Goal: Entertainment & Leisure: Browse casually

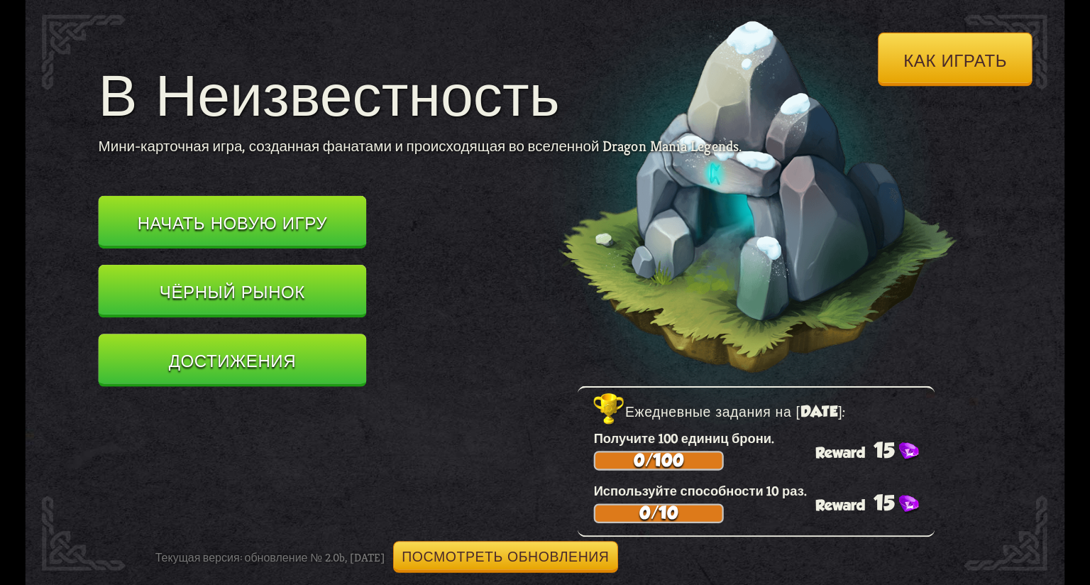
click at [1025, 0] on div "Как играть В Неизвестность Мини-карточная игра, созданная фанатами и происходящ…" at bounding box center [546, 0] width 1040 height 0
click at [527, 541] on button "Посмотреть обновления" at bounding box center [505, 557] width 225 height 32
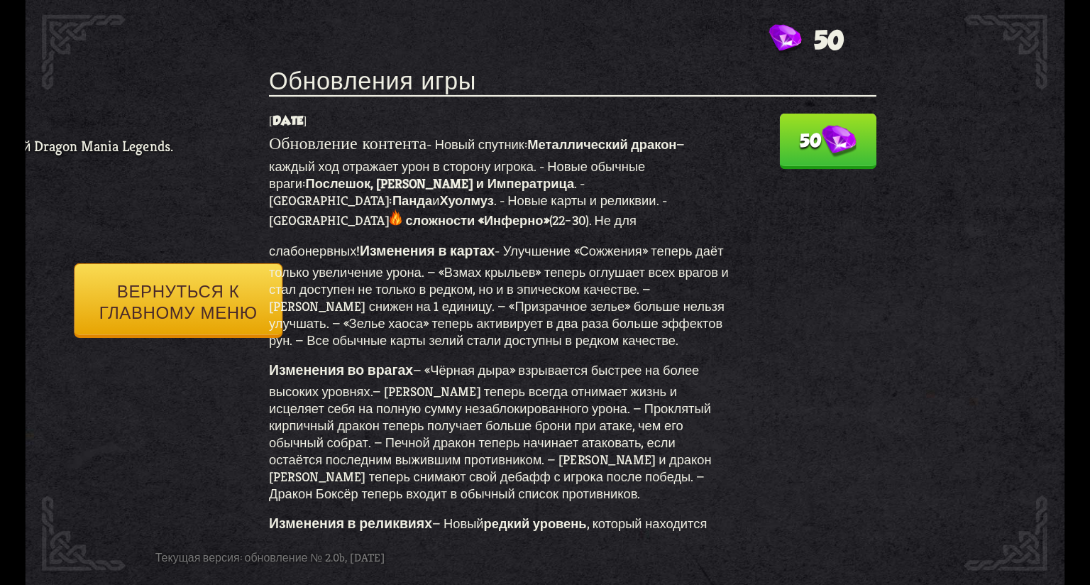
click at [797, 113] on button "50" at bounding box center [827, 141] width 97 height 56
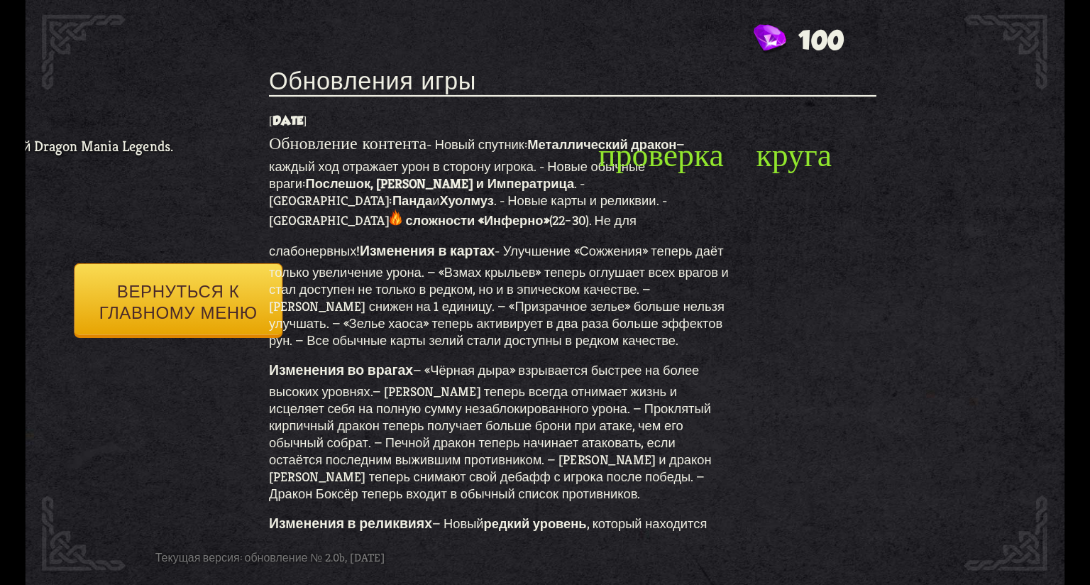
click at [126, 287] on button "Вернуться к главному меню" at bounding box center [178, 300] width 209 height 75
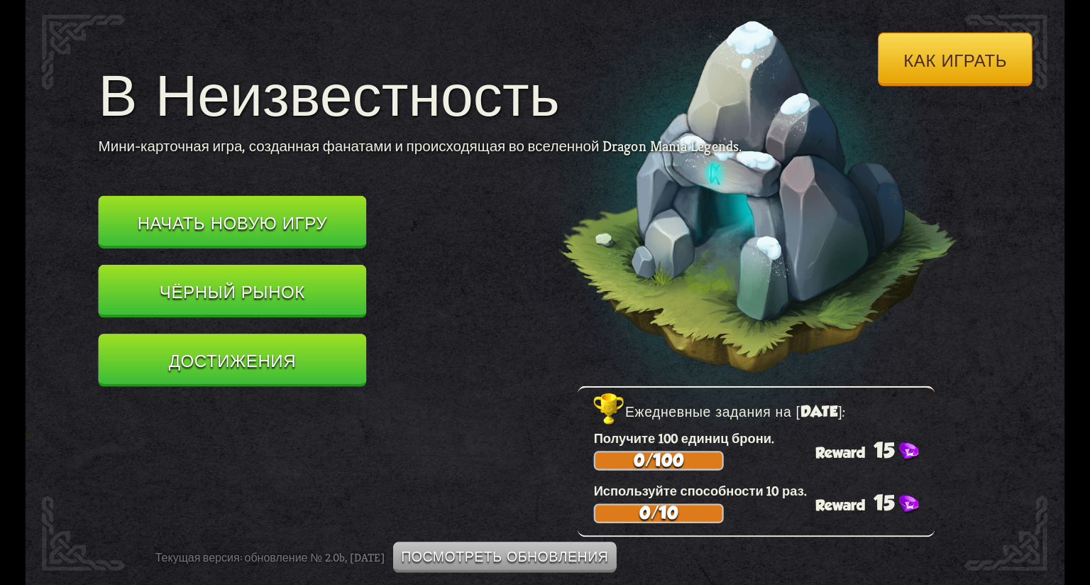
click at [255, 334] on button "Достижения" at bounding box center [233, 360] width 268 height 53
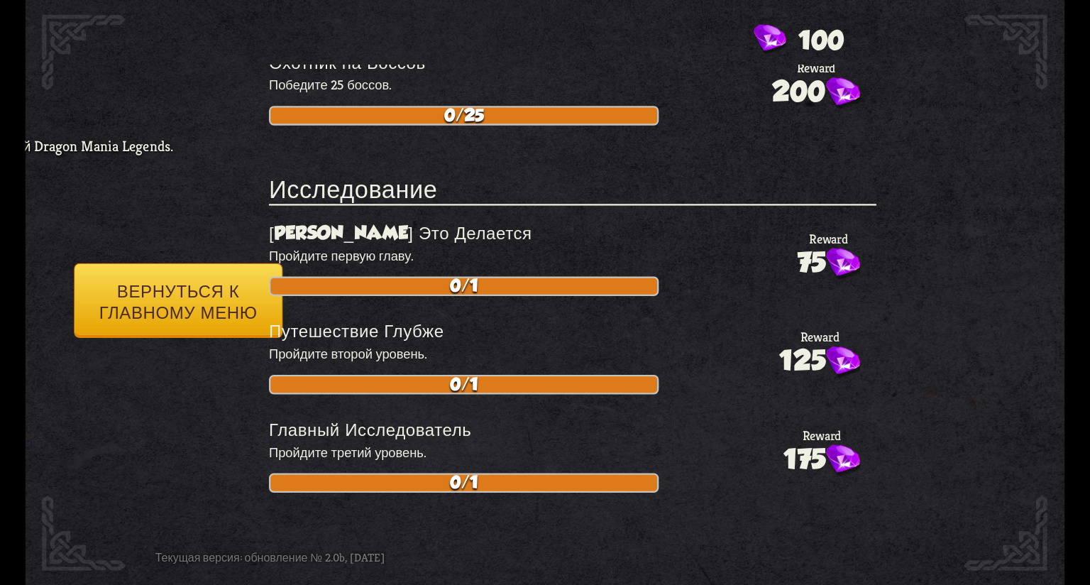
scroll to position [781, 0]
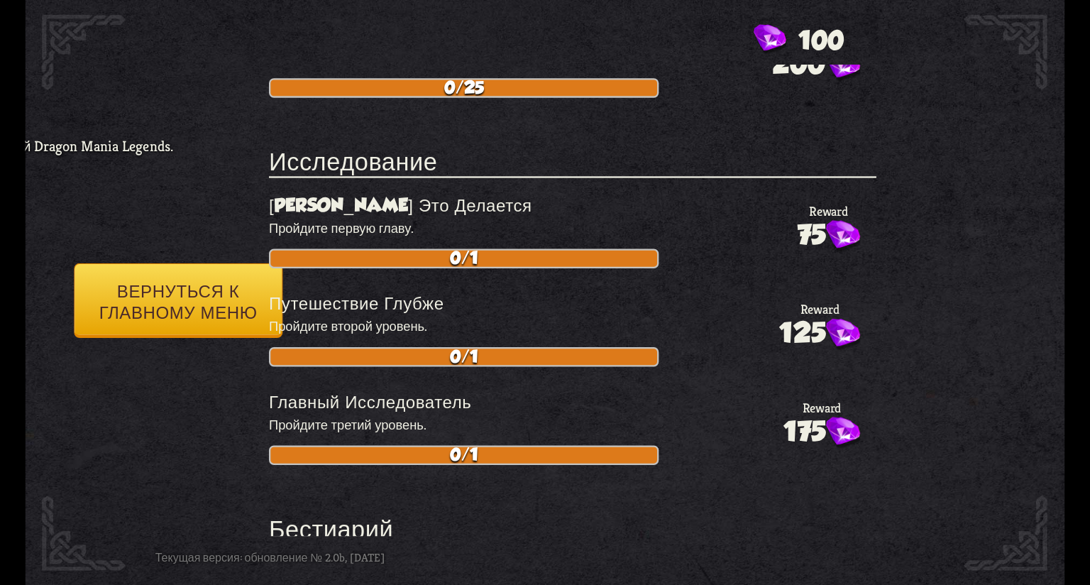
click at [210, 273] on button "Вернуться к главному меню" at bounding box center [178, 300] width 209 height 75
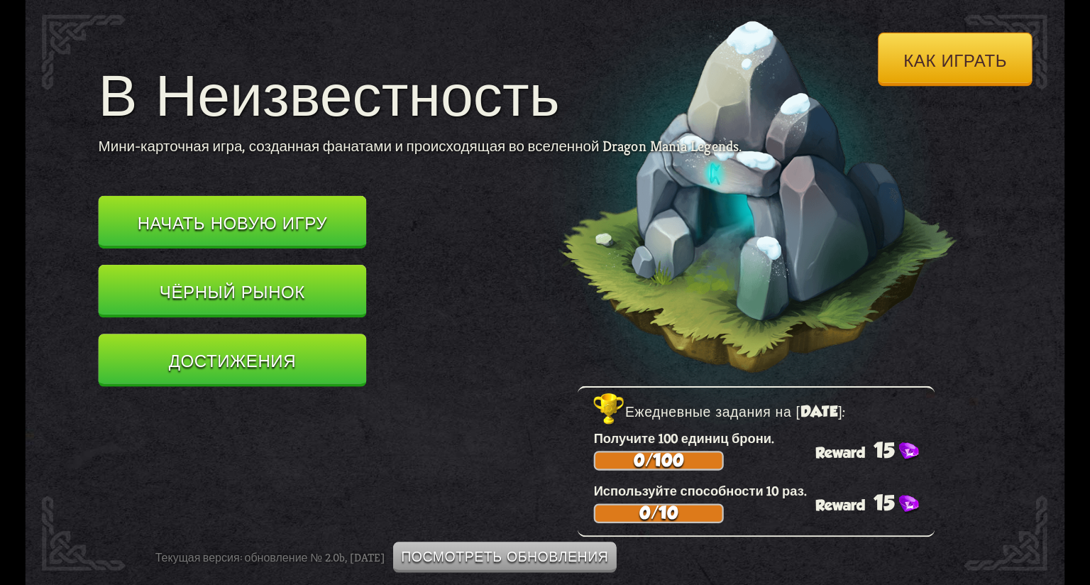
click at [252, 265] on button "Чёрный рынок" at bounding box center [233, 291] width 268 height 53
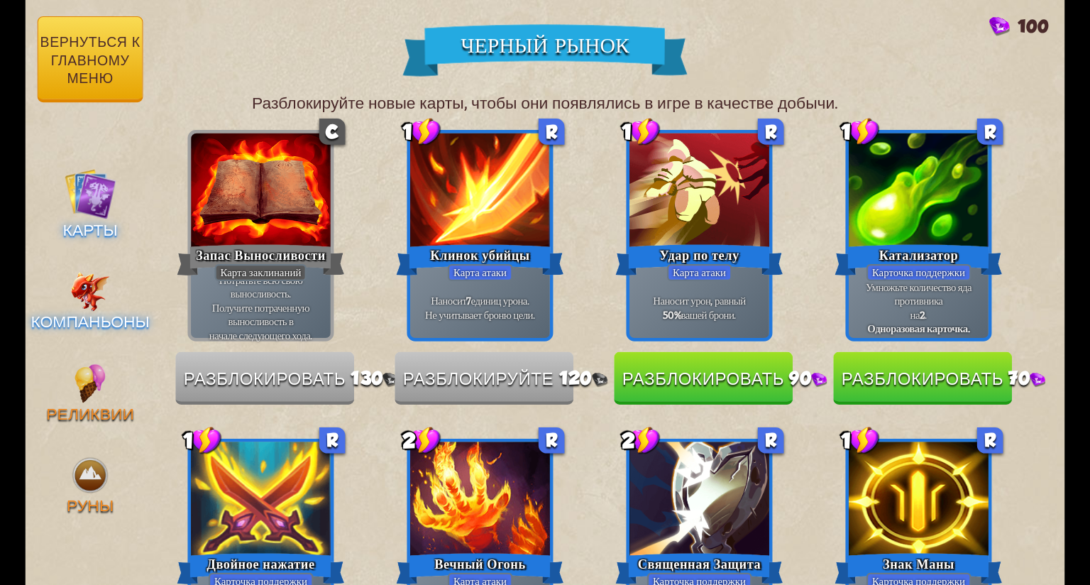
click at [110, 272] on div "Компаньоны" at bounding box center [91, 302] width 130 height 60
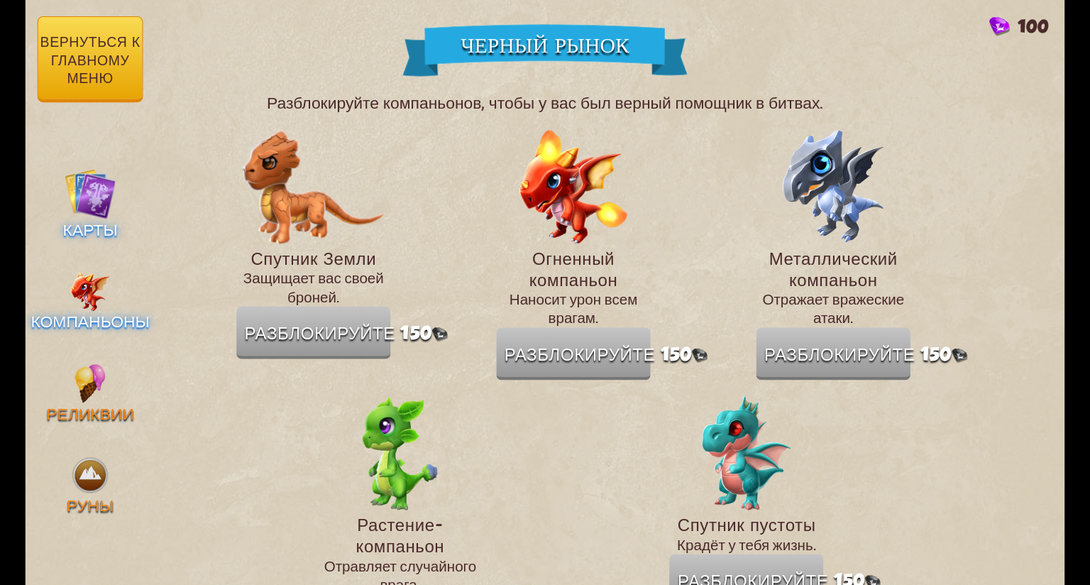
click at [82, 167] on img at bounding box center [90, 193] width 52 height 52
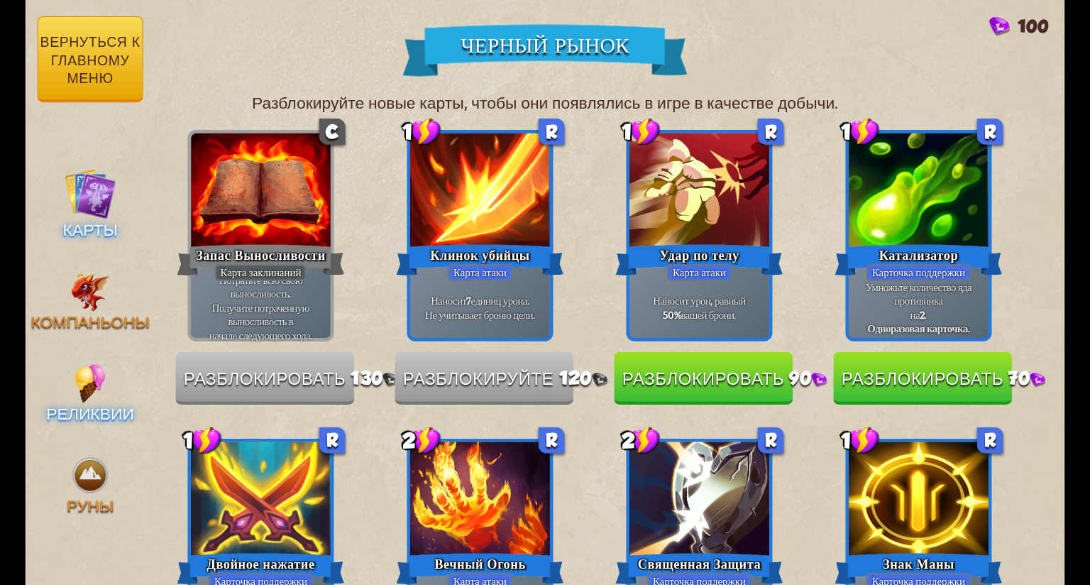
click at [79, 364] on img at bounding box center [90, 383] width 31 height 39
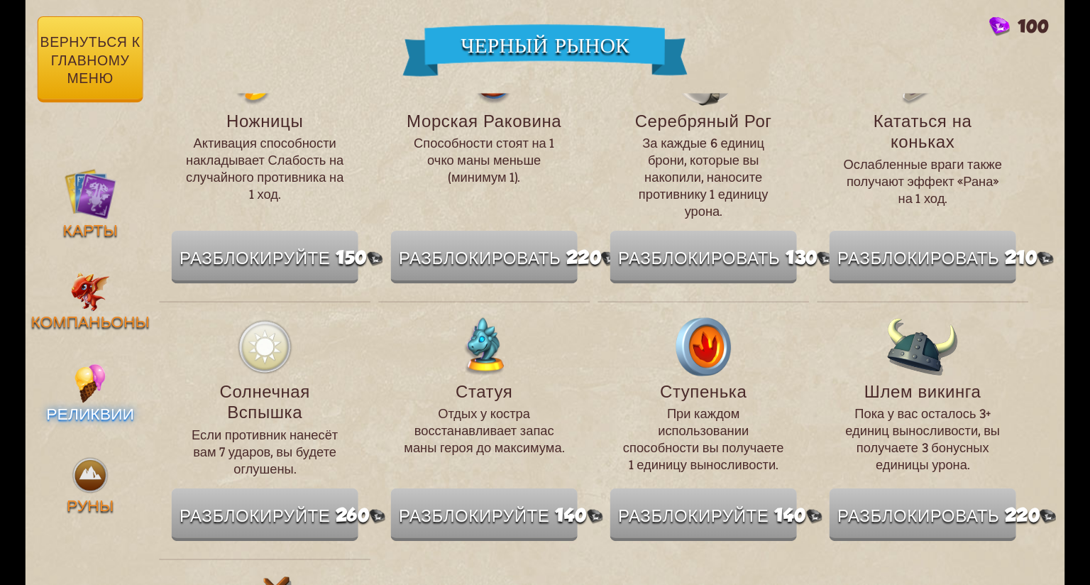
scroll to position [1774, 0]
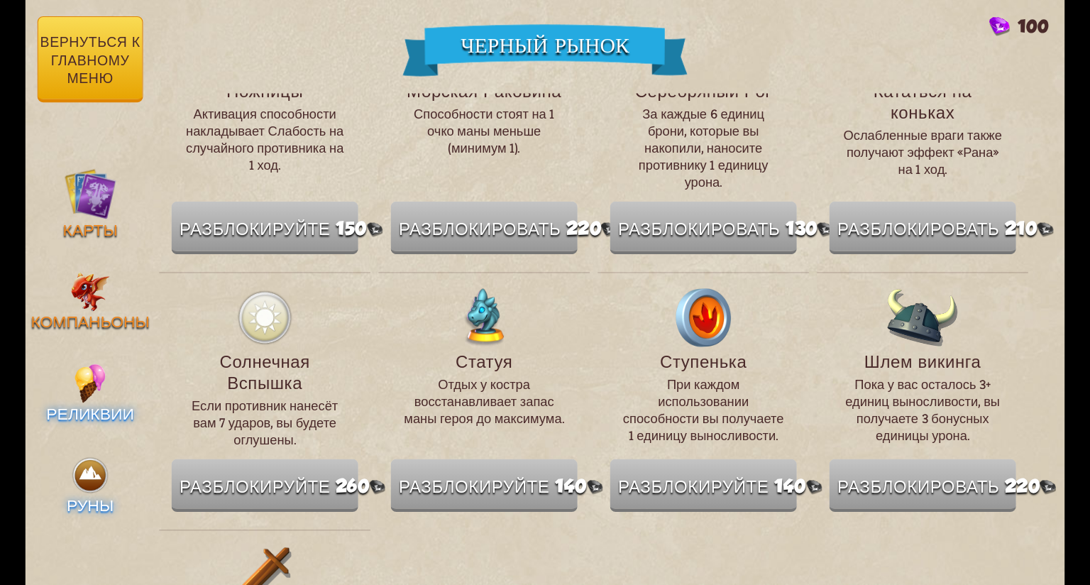
click at [93, 456] on img at bounding box center [90, 475] width 39 height 39
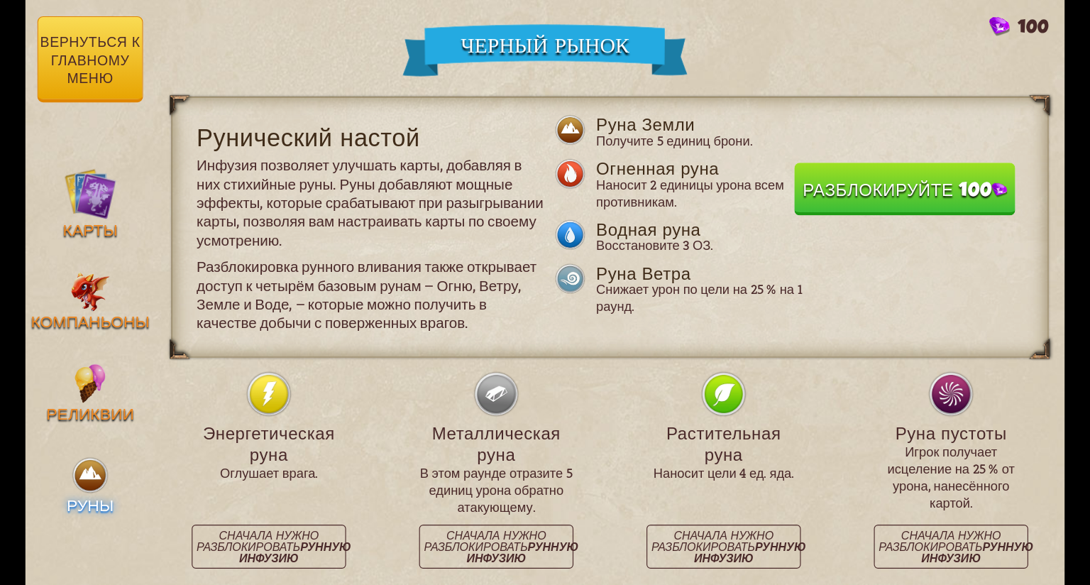
click at [75, 33] on button "Вернуться к главному меню" at bounding box center [91, 59] width 106 height 86
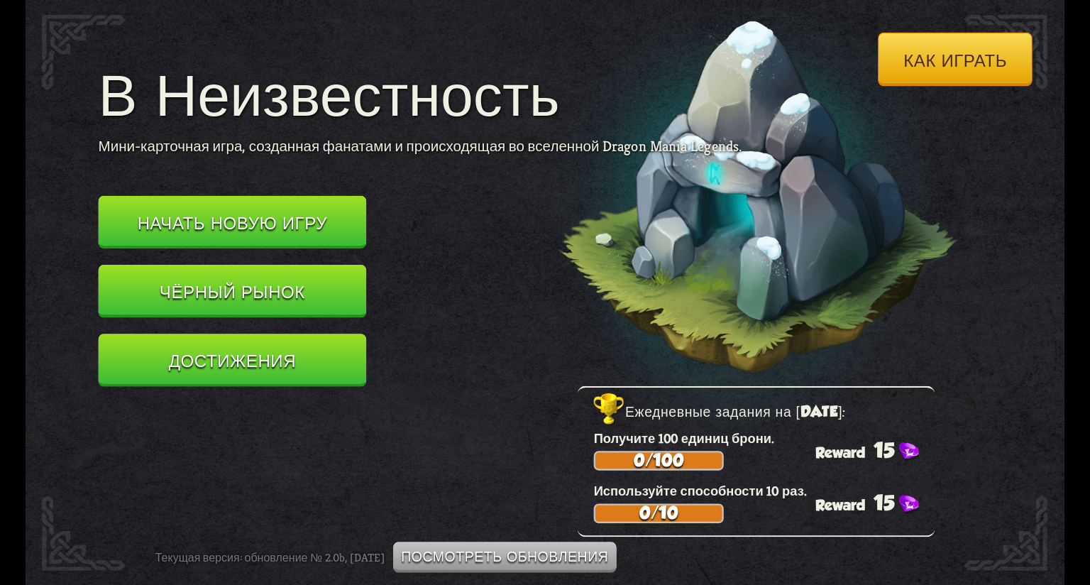
click at [276, 196] on button "Начать новую игру" at bounding box center [233, 222] width 268 height 53
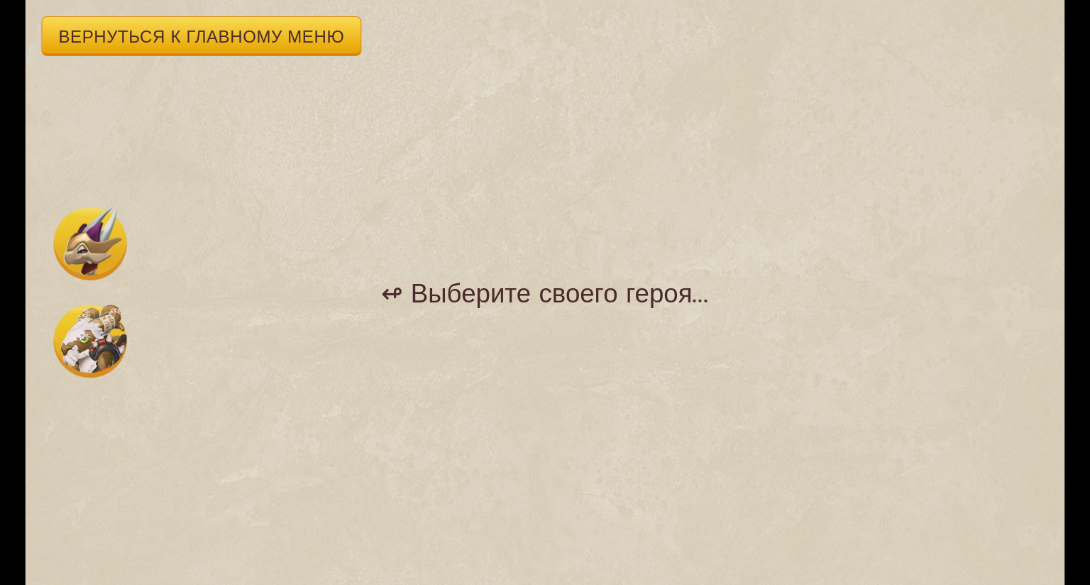
click at [79, 210] on img at bounding box center [90, 243] width 73 height 73
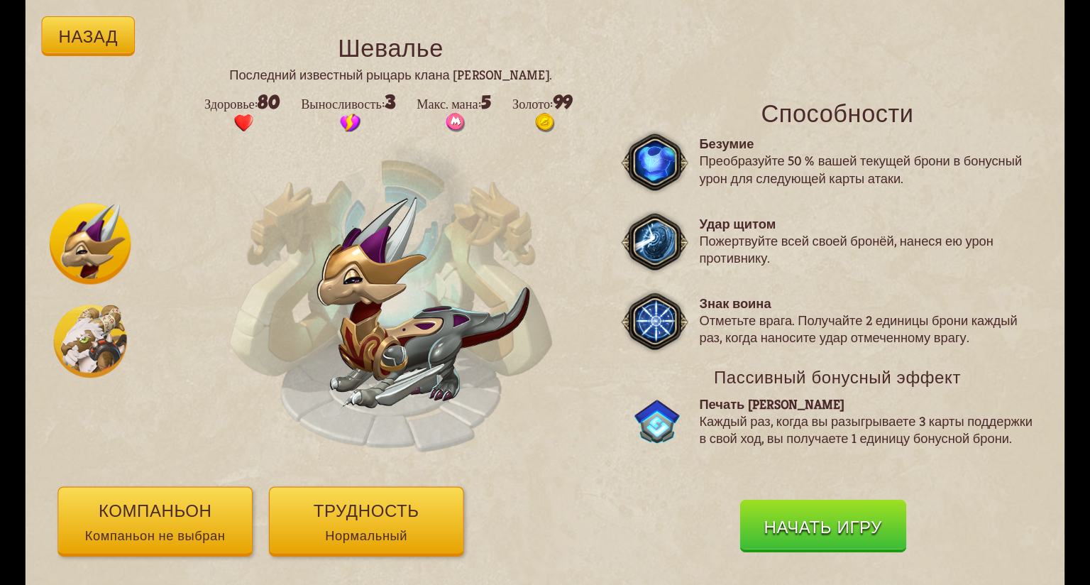
click at [114, 16] on button "Назад" at bounding box center [88, 36] width 94 height 40
